Goal: Communication & Community: Connect with others

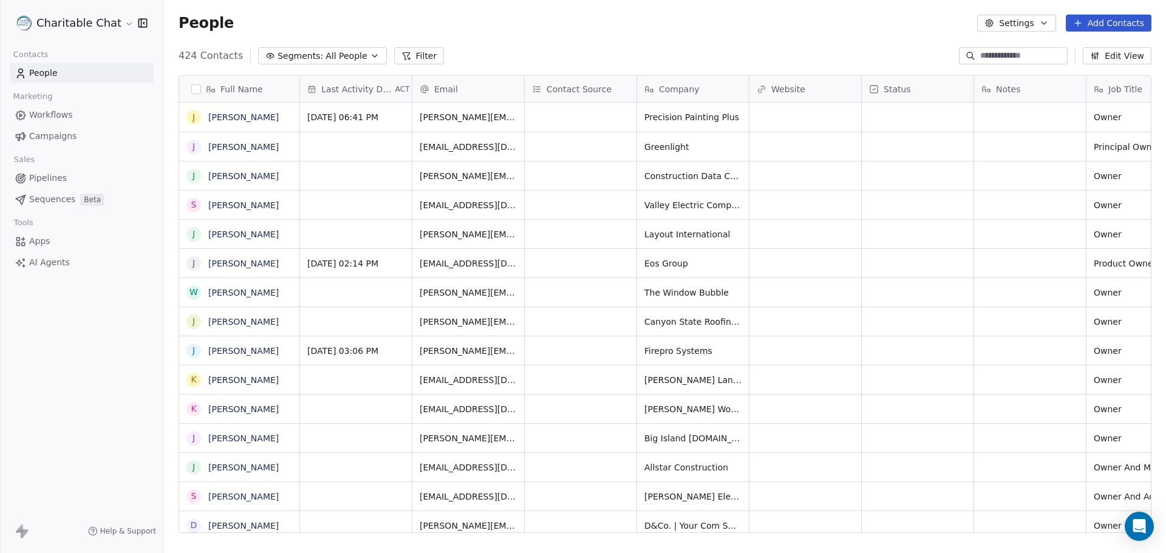
scroll to position [477, 993]
click at [230, 118] on link "[PERSON_NAME]" at bounding box center [243, 117] width 70 height 10
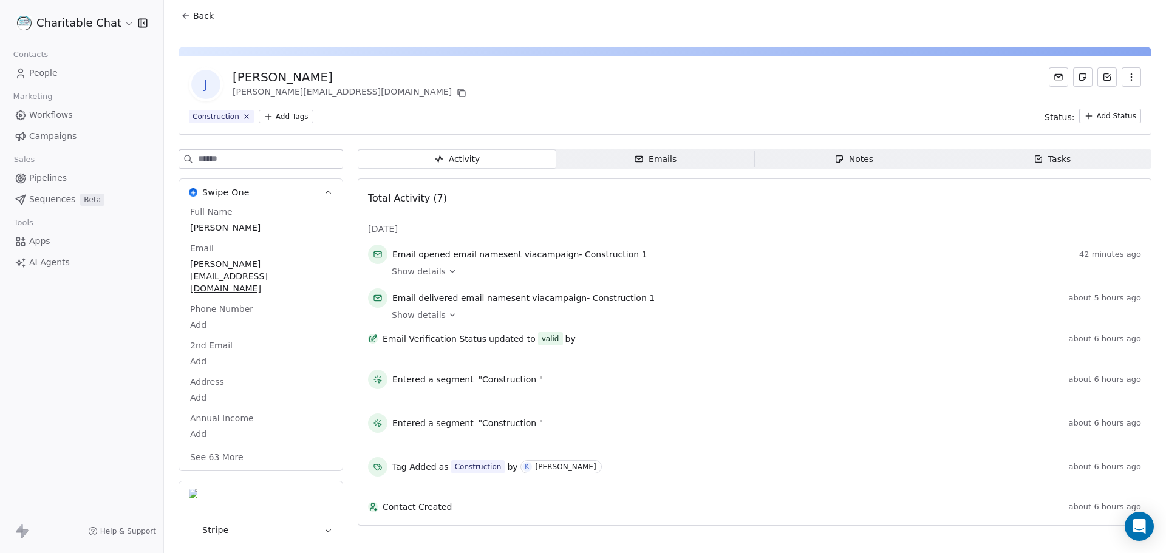
click at [627, 164] on span "Emails Emails" at bounding box center [655, 158] width 199 height 19
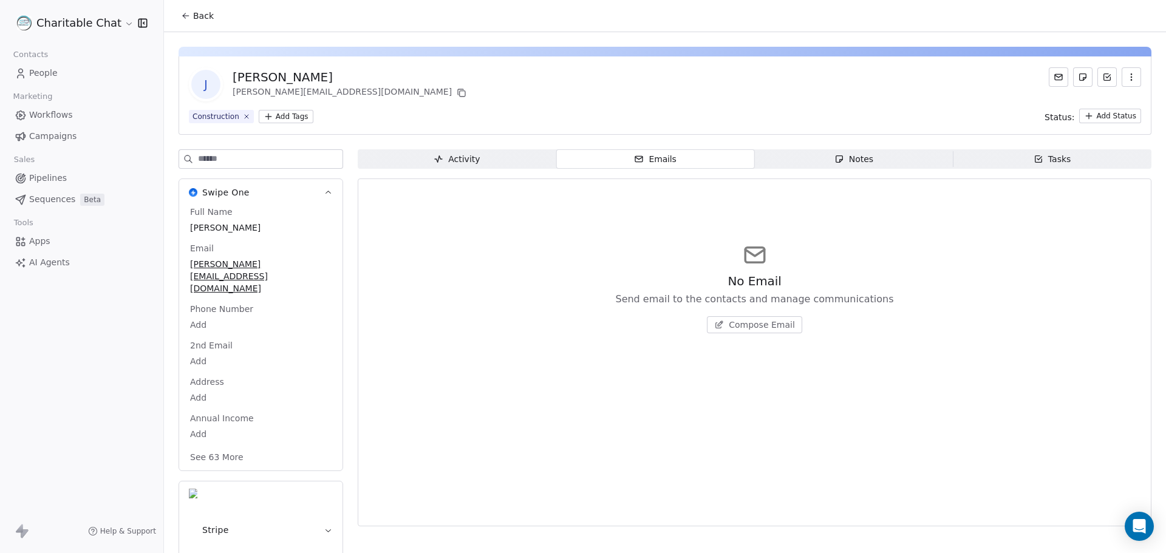
click at [740, 330] on span "Compose Email" at bounding box center [762, 325] width 66 height 12
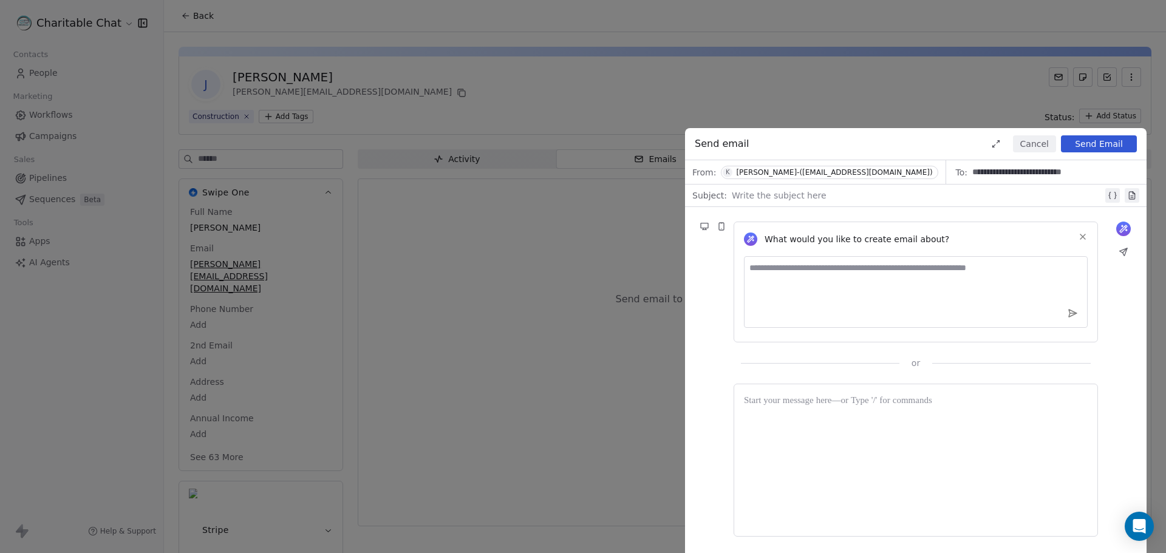
click at [789, 438] on div at bounding box center [916, 460] width 344 height 132
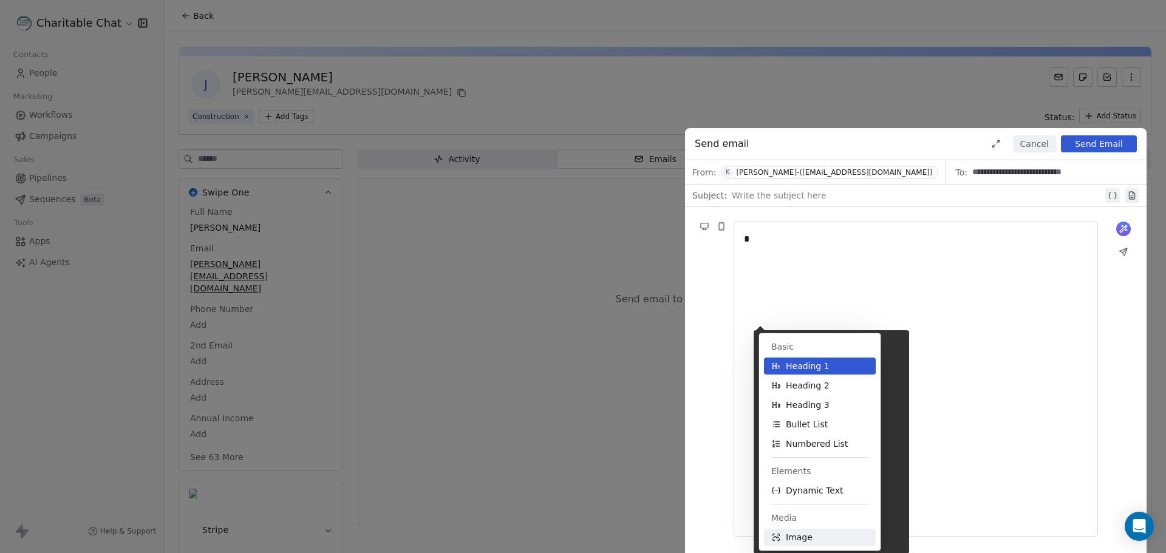
click at [789, 537] on span "Image" at bounding box center [799, 537] width 27 height 12
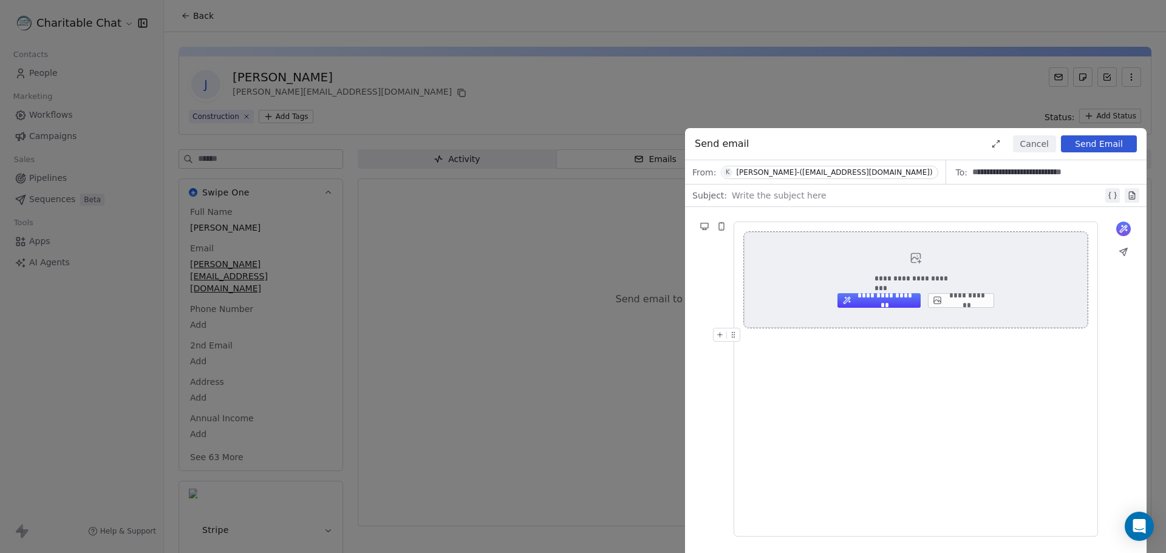
click at [950, 303] on button "**********" at bounding box center [961, 300] width 66 height 15
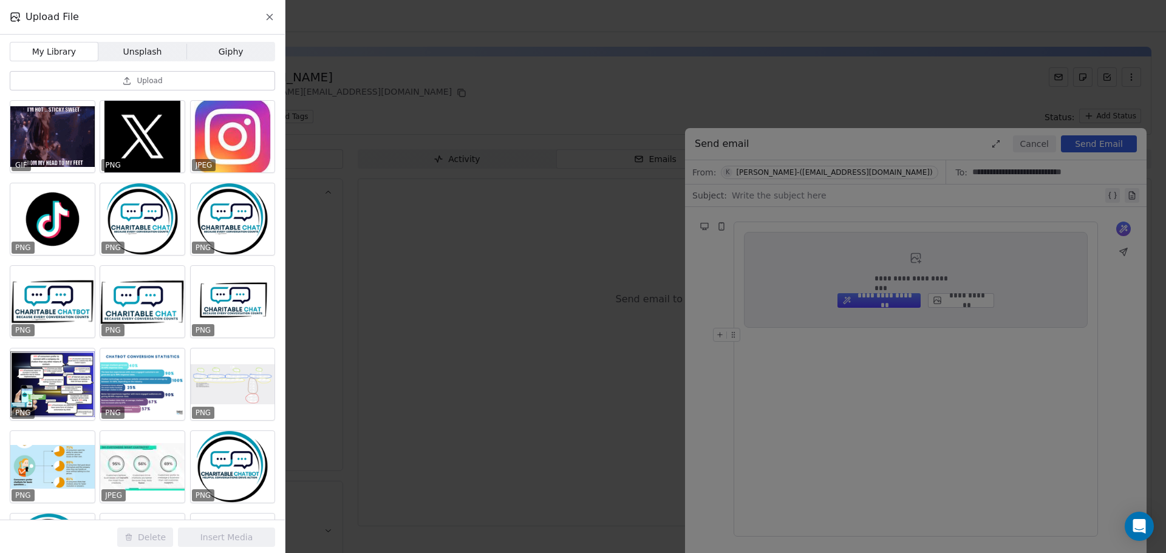
click at [132, 83] on icon at bounding box center [127, 81] width 10 height 10
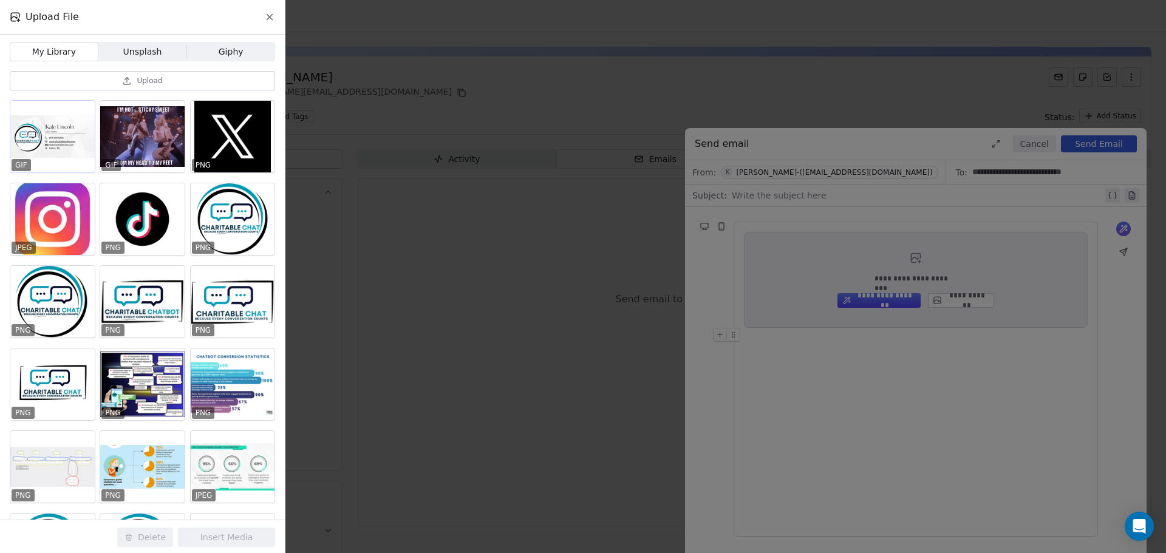
click at [73, 150] on div at bounding box center [52, 137] width 84 height 72
click at [212, 532] on button "Insert Media" at bounding box center [226, 537] width 97 height 19
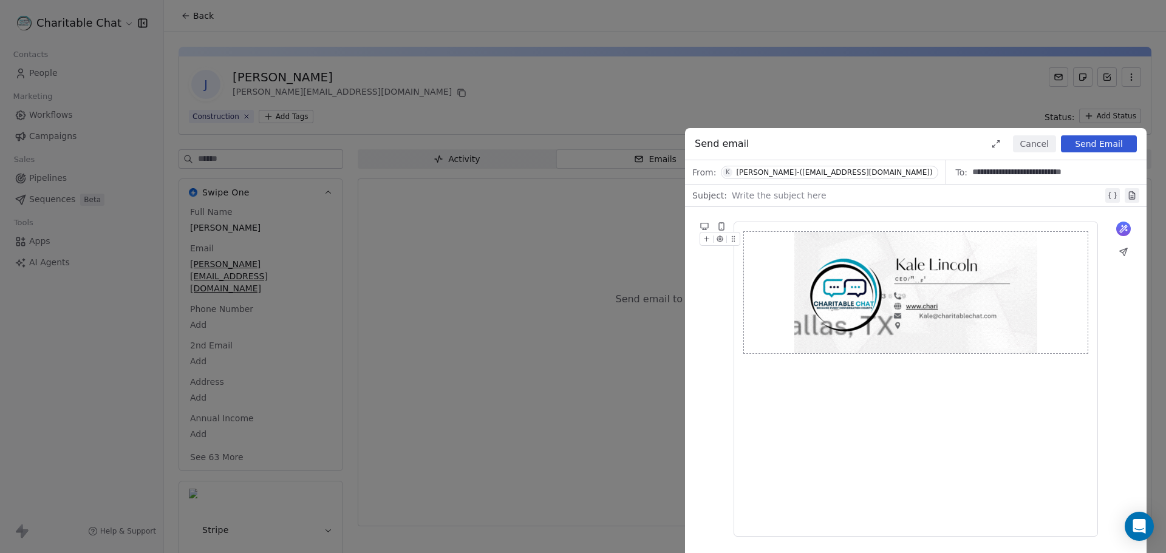
click at [923, 269] on img at bounding box center [915, 292] width 243 height 121
click at [830, 306] on img at bounding box center [915, 292] width 243 height 121
click at [931, 305] on img at bounding box center [915, 292] width 243 height 121
click at [928, 305] on img at bounding box center [915, 292] width 243 height 121
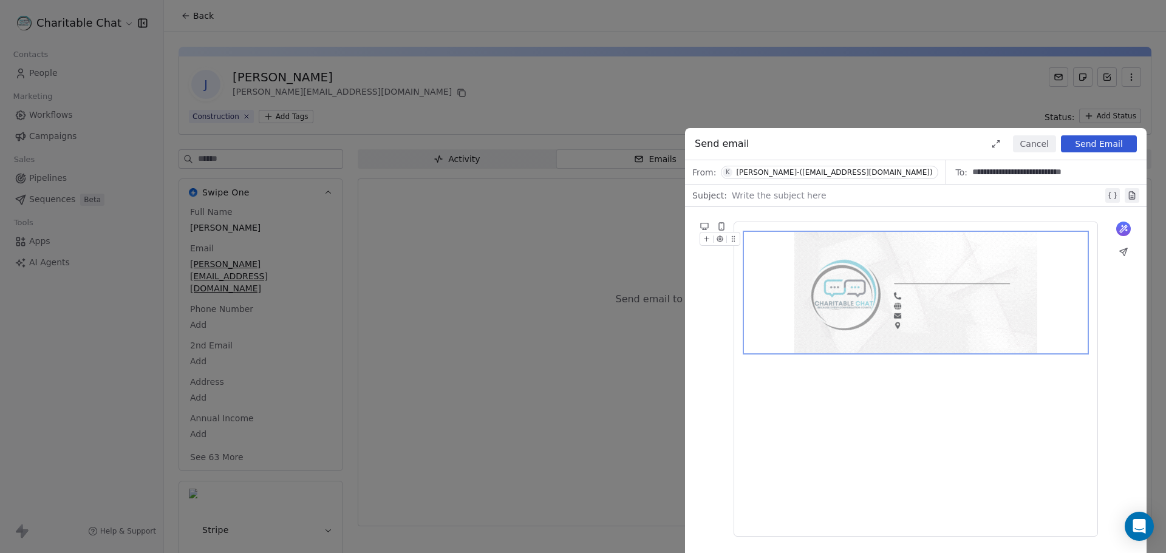
click at [928, 305] on img at bounding box center [915, 292] width 243 height 121
click at [929, 308] on img at bounding box center [915, 292] width 243 height 121
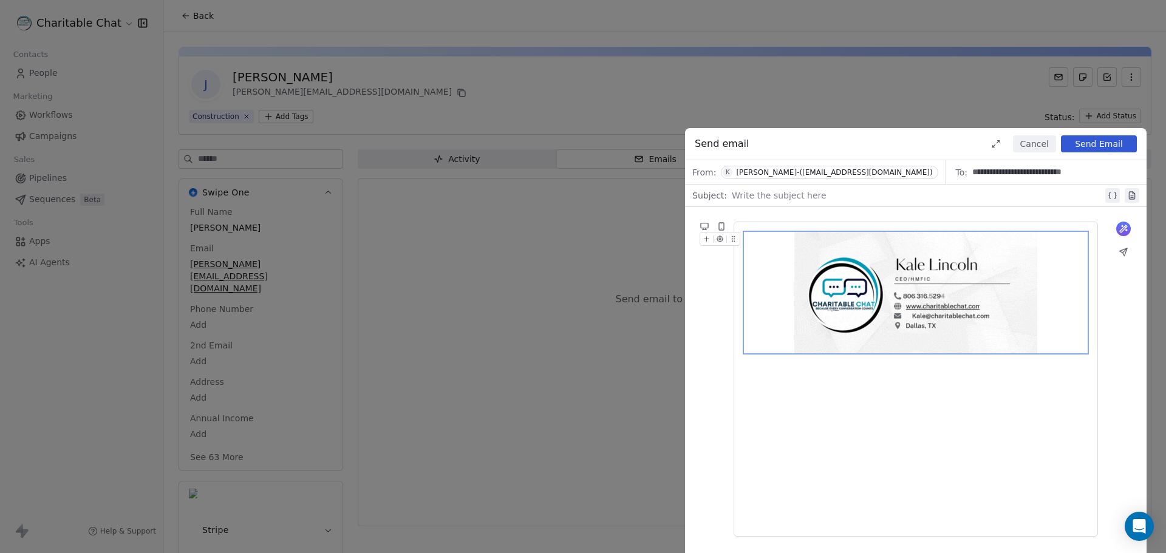
click at [930, 304] on img at bounding box center [915, 292] width 243 height 121
click at [933, 304] on img at bounding box center [915, 292] width 243 height 121
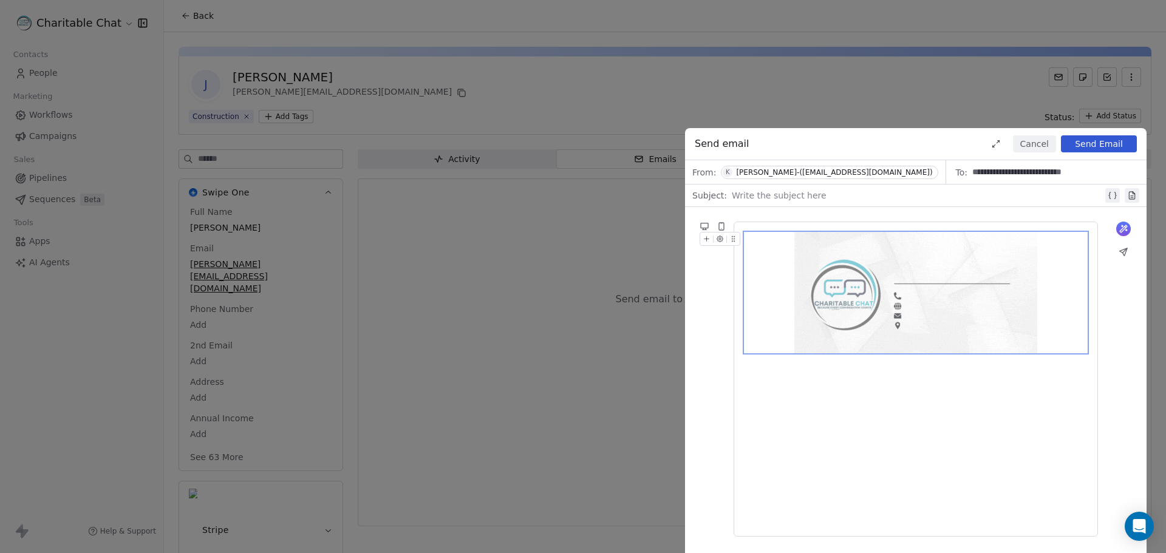
click at [933, 304] on img at bounding box center [915, 292] width 243 height 121
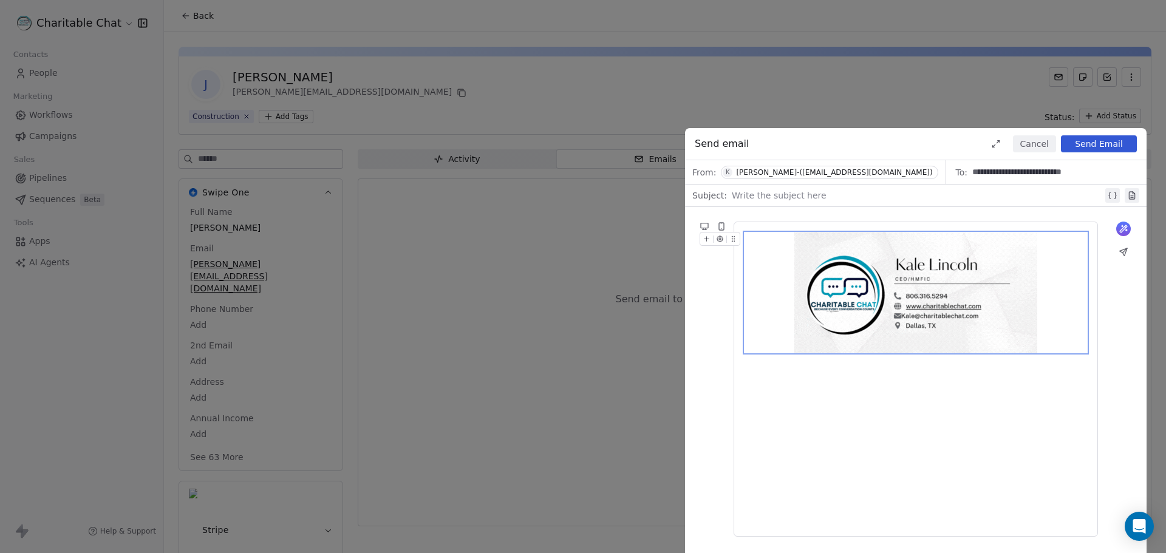
drag, startPoint x: 936, startPoint y: 305, endPoint x: 859, endPoint y: 339, distance: 84.3
click at [859, 339] on img at bounding box center [915, 292] width 243 height 121
click at [884, 318] on img at bounding box center [915, 292] width 243 height 121
click at [961, 322] on img at bounding box center [915, 292] width 243 height 121
